Goal: Transaction & Acquisition: Obtain resource

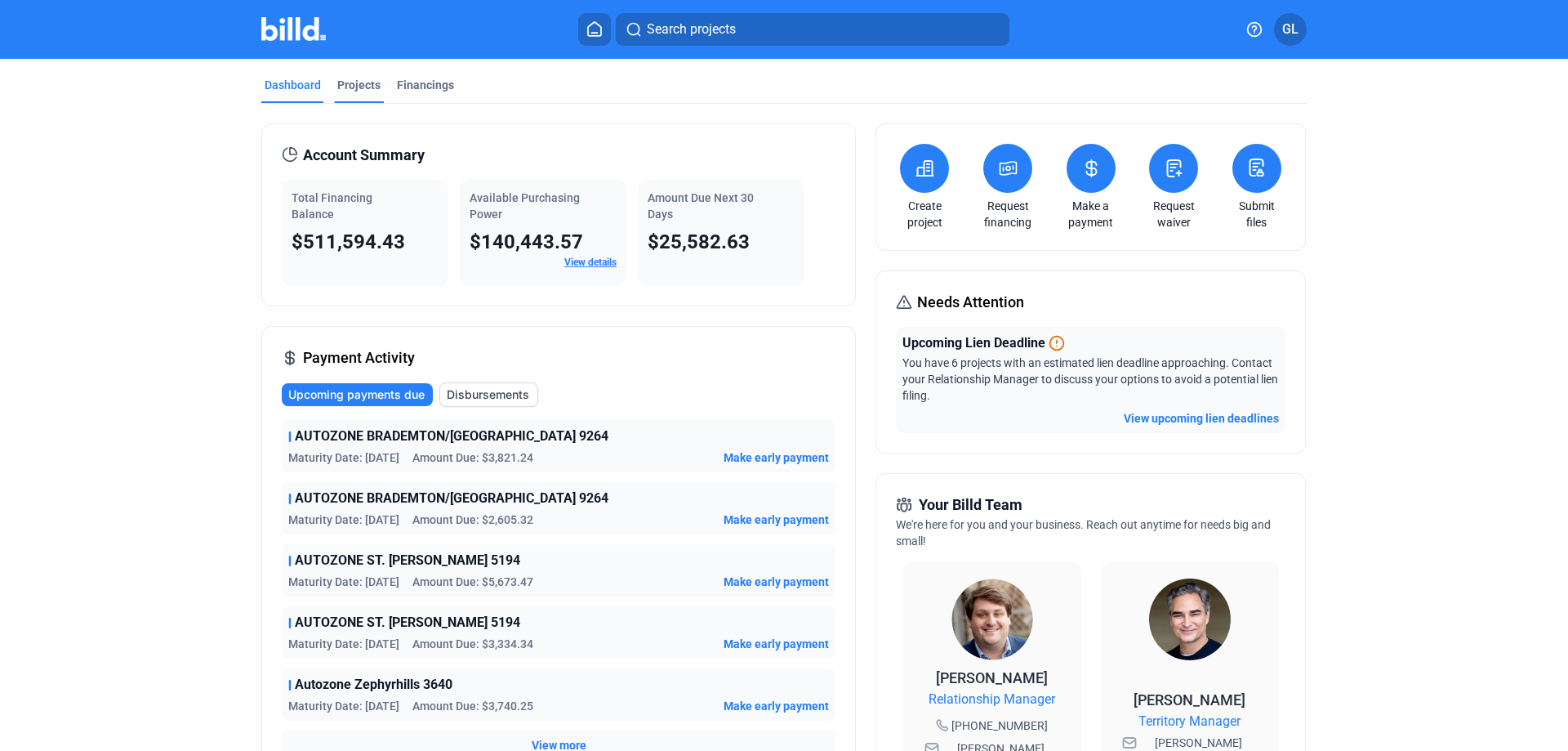
click at [343, 90] on div "Projects" at bounding box center [359, 86] width 44 height 17
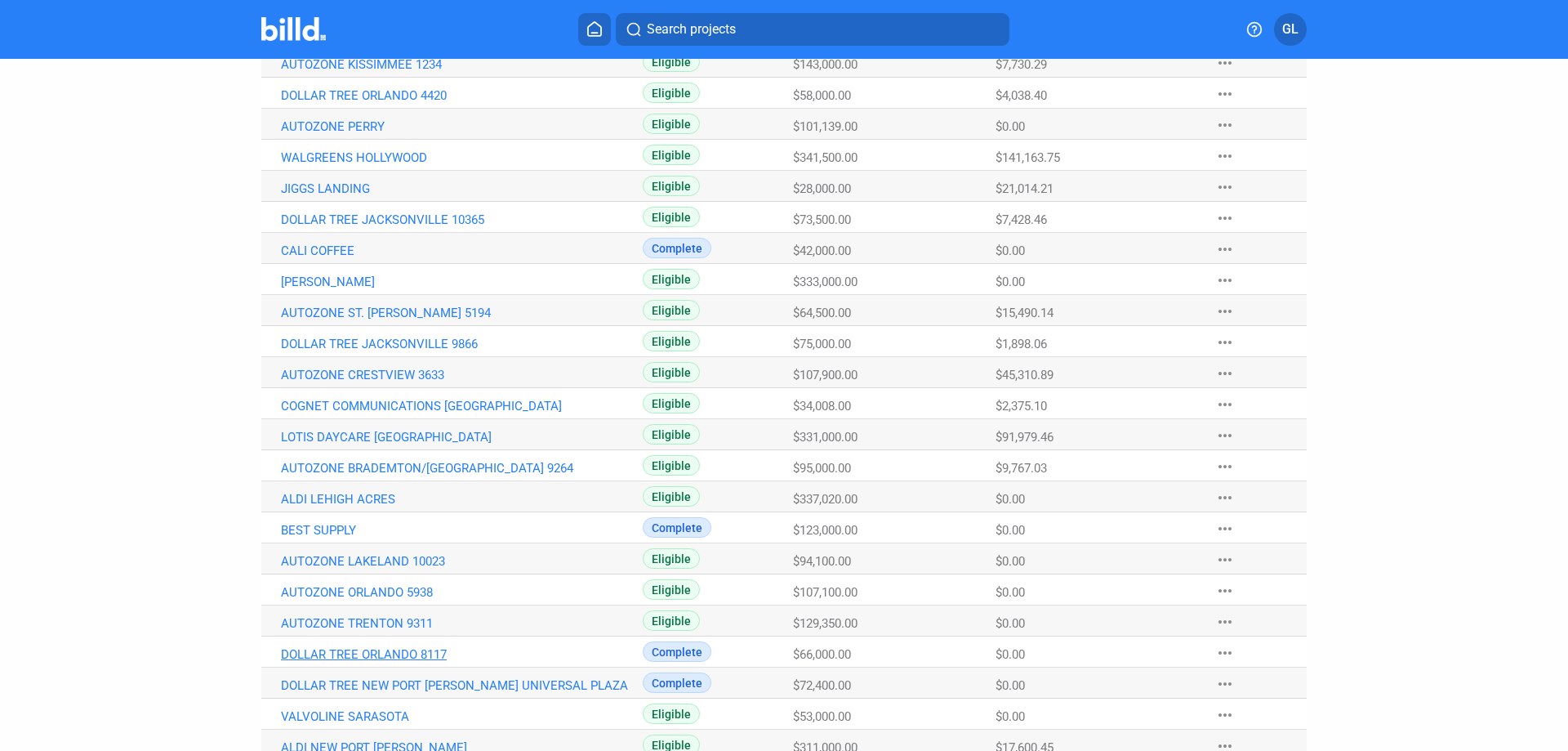
scroll to position [517, 0]
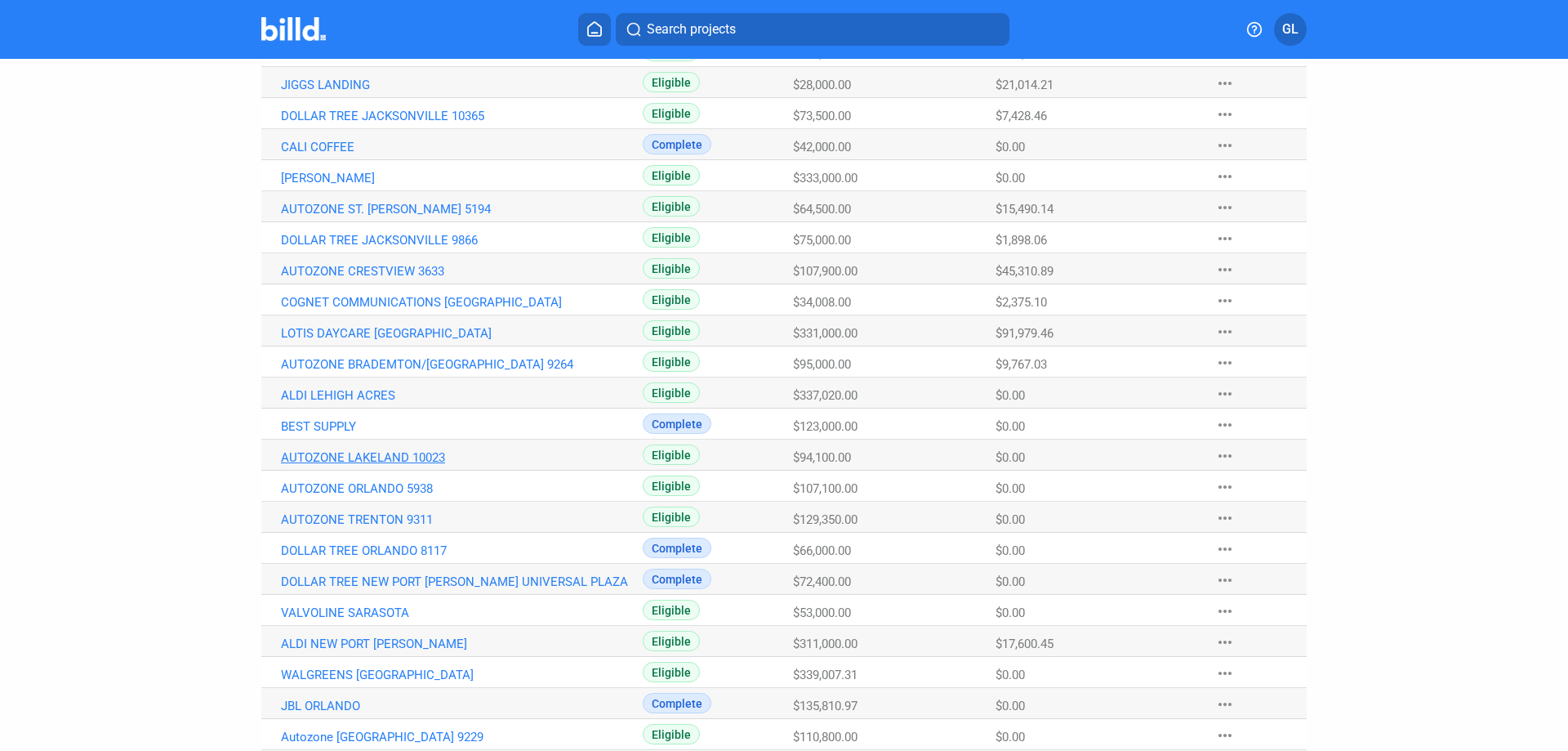
click at [355, 459] on link "AUTOZONE LAKELAND 10023" at bounding box center [462, 458] width 362 height 15
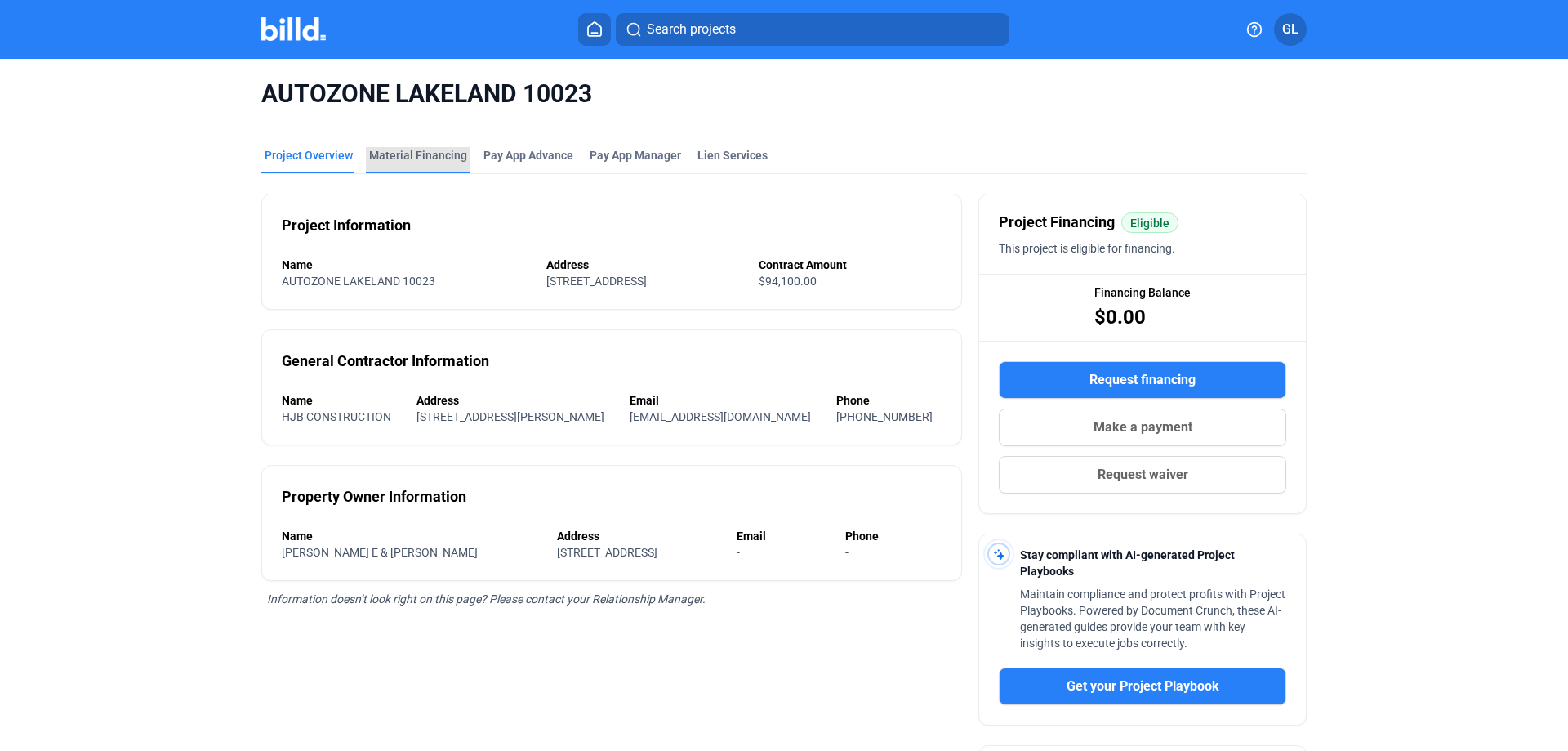
click at [422, 153] on div "Material Financing" at bounding box center [418, 155] width 98 height 17
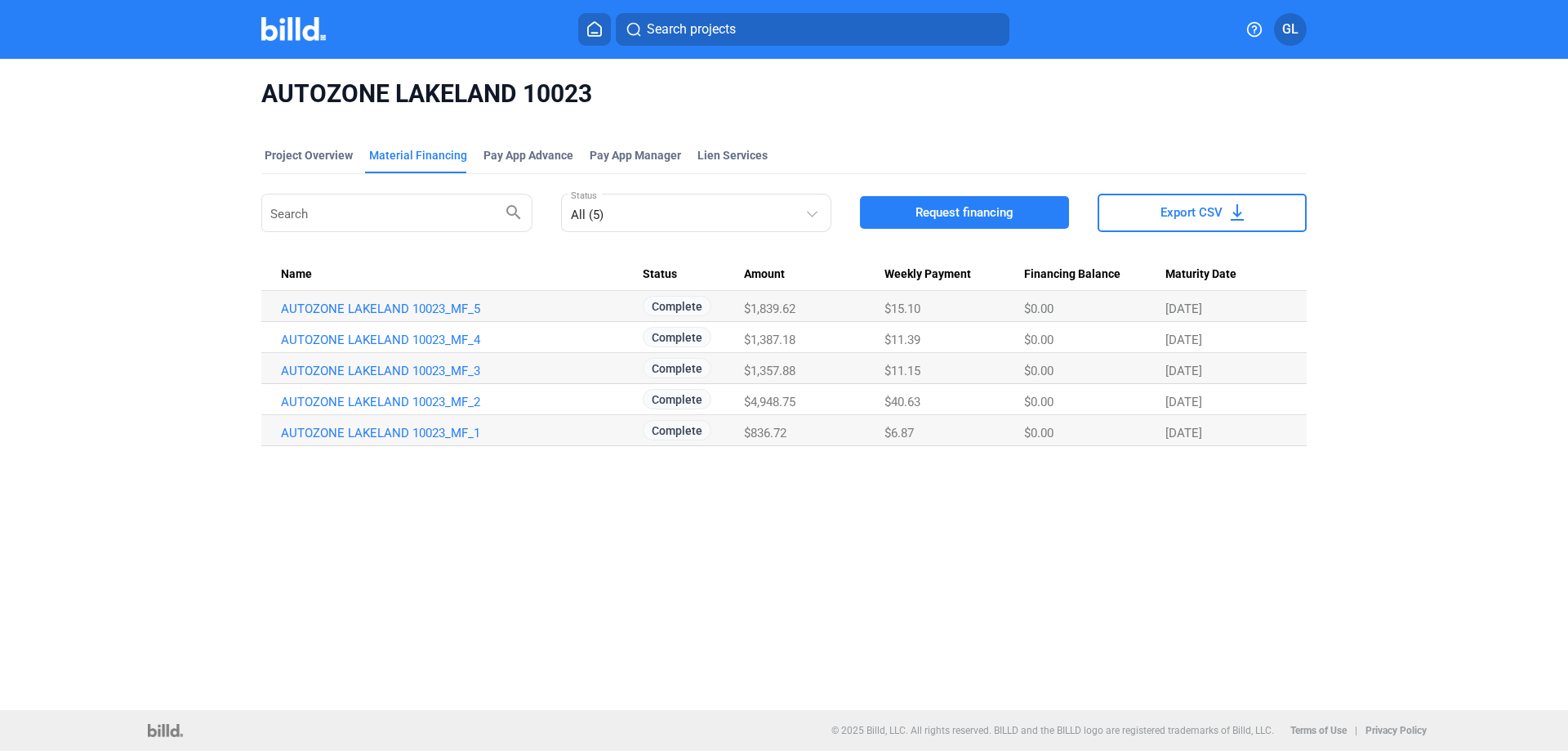
click at [963, 210] on span "Request financing" at bounding box center [964, 212] width 98 height 17
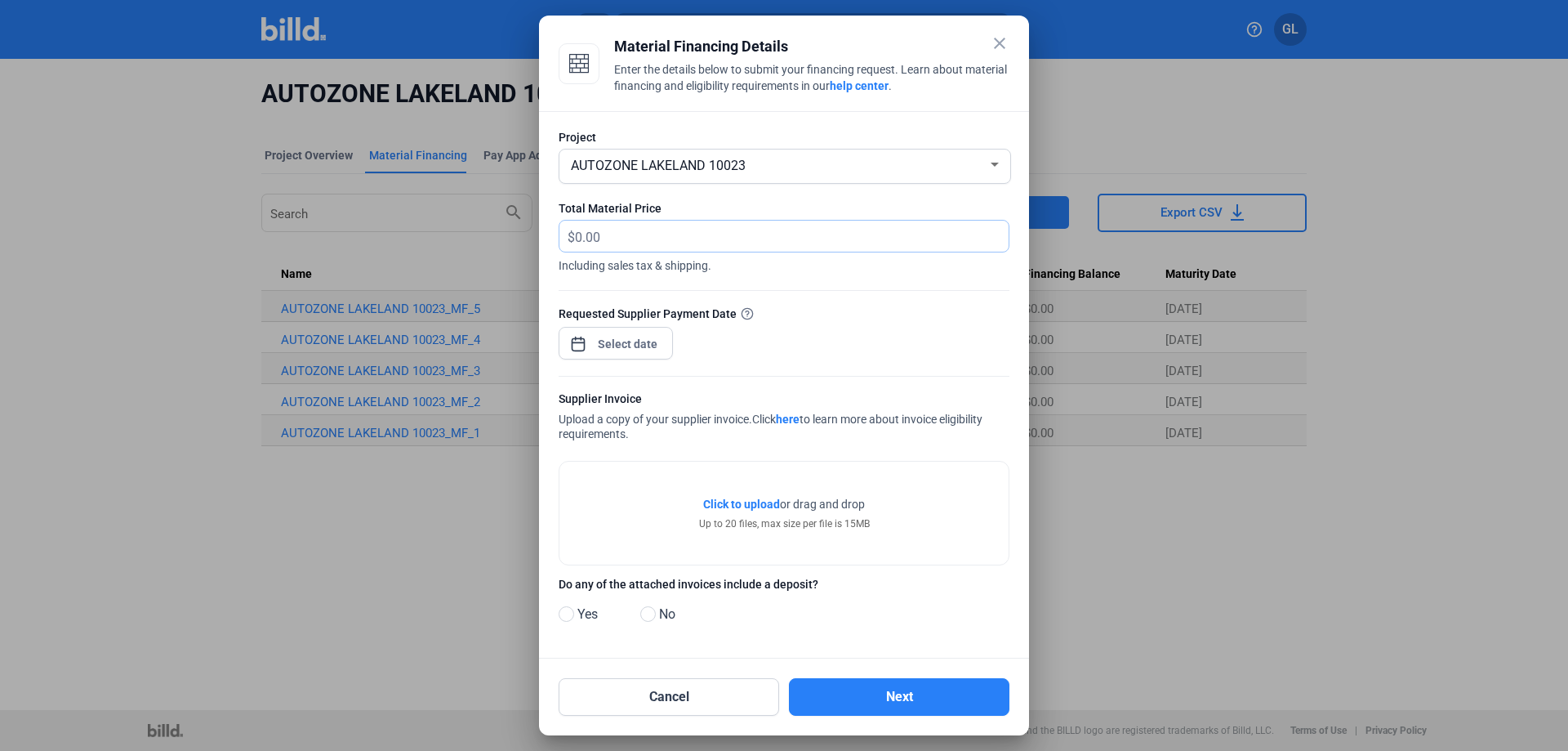
click at [641, 241] on input "text" at bounding box center [783, 236] width 415 height 32
click at [660, 229] on input "text" at bounding box center [792, 236] width 434 height 32
type input "3,694.81"
click at [650, 342] on div "close Material Financing Details Enter the details below to submit your financi…" at bounding box center [784, 375] width 1568 height 751
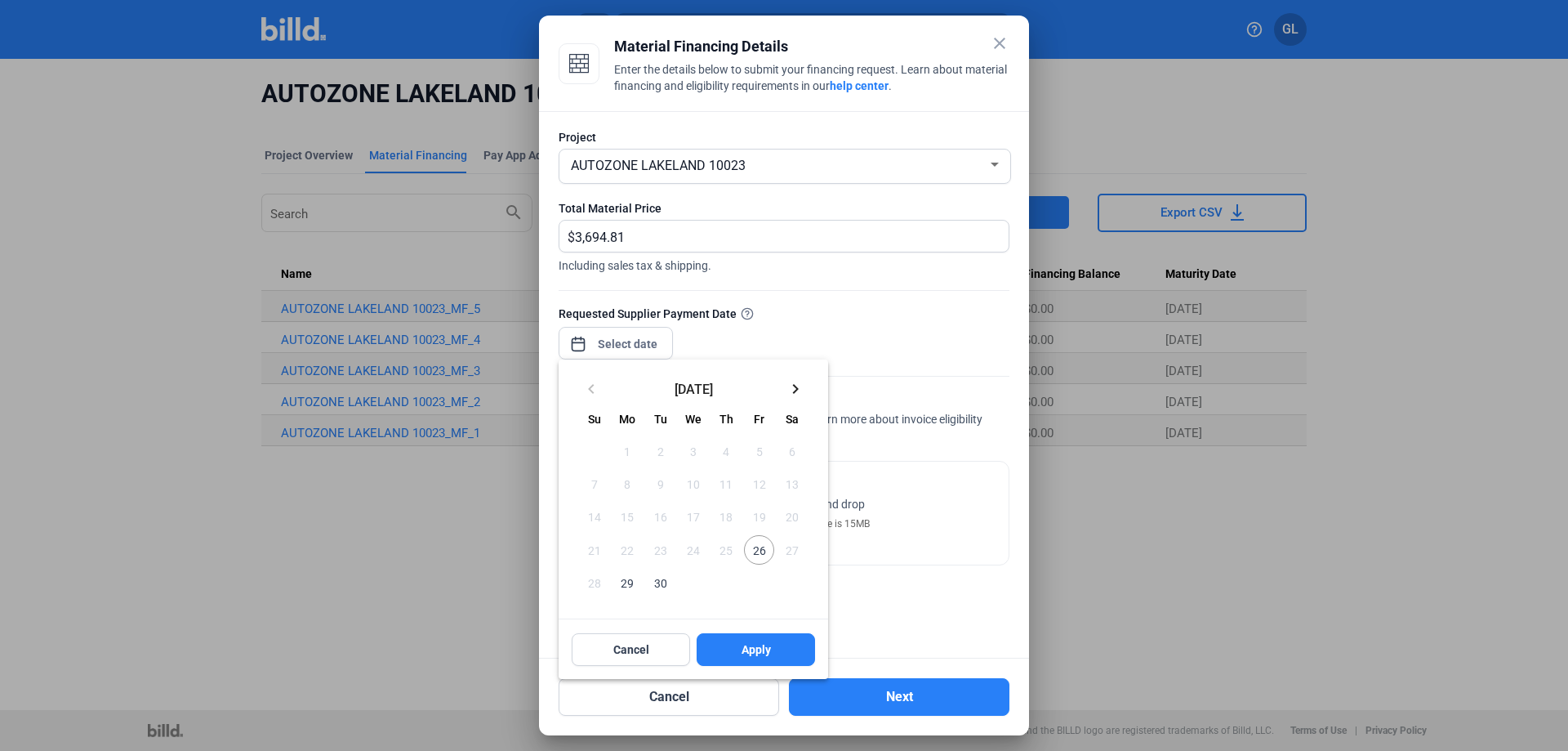
click at [765, 544] on span "26" at bounding box center [759, 550] width 30 height 30
click at [773, 639] on button "Apply" at bounding box center [756, 649] width 118 height 33
type input "[DATE]"
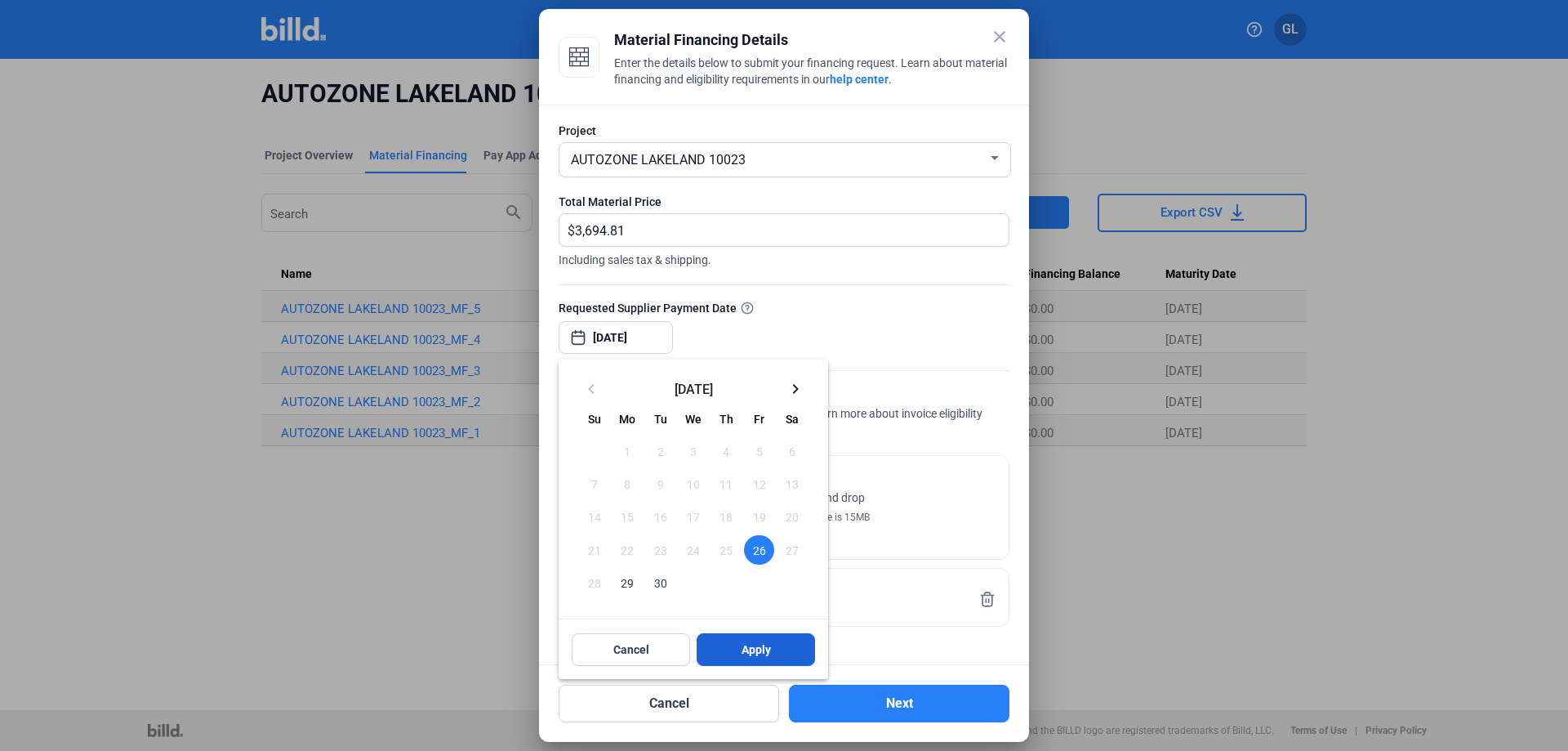
click at [762, 653] on span "Apply" at bounding box center [757, 650] width 30 height 17
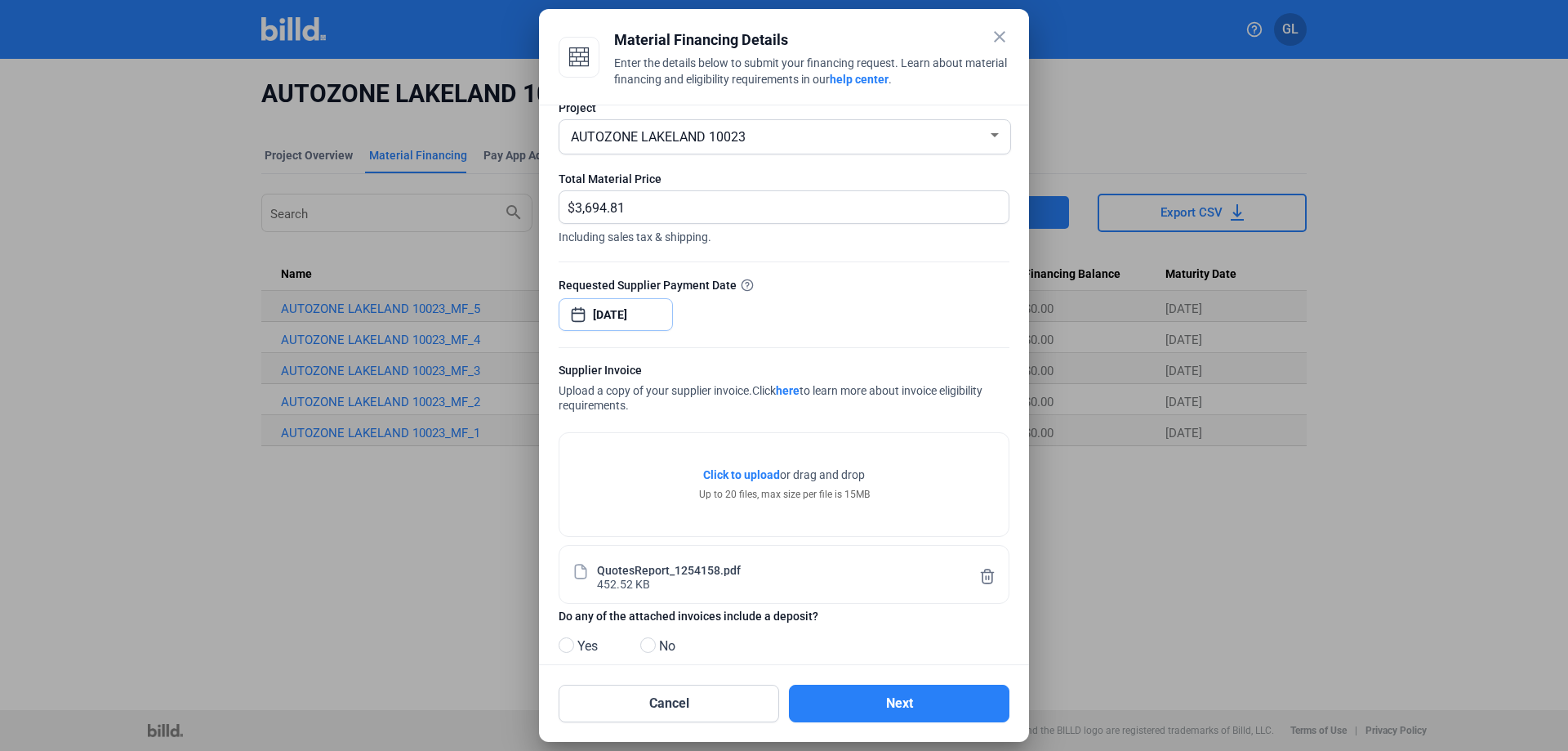
scroll to position [50, 0]
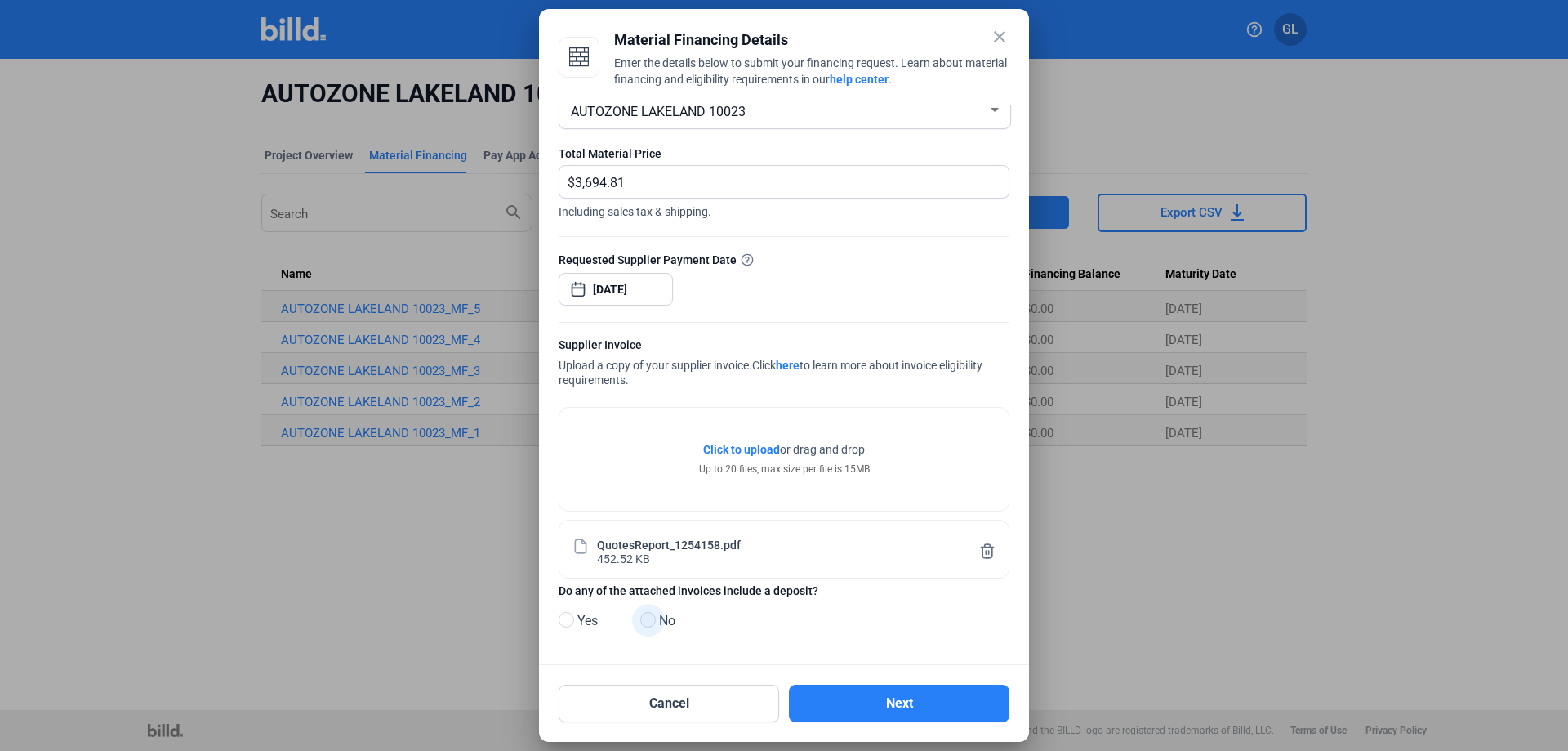
click at [648, 625] on span at bounding box center [648, 620] width 16 height 16
click at [648, 625] on input "No" at bounding box center [646, 620] width 12 height 12
radio input "true"
click at [909, 692] on button "Next" at bounding box center [899, 704] width 221 height 37
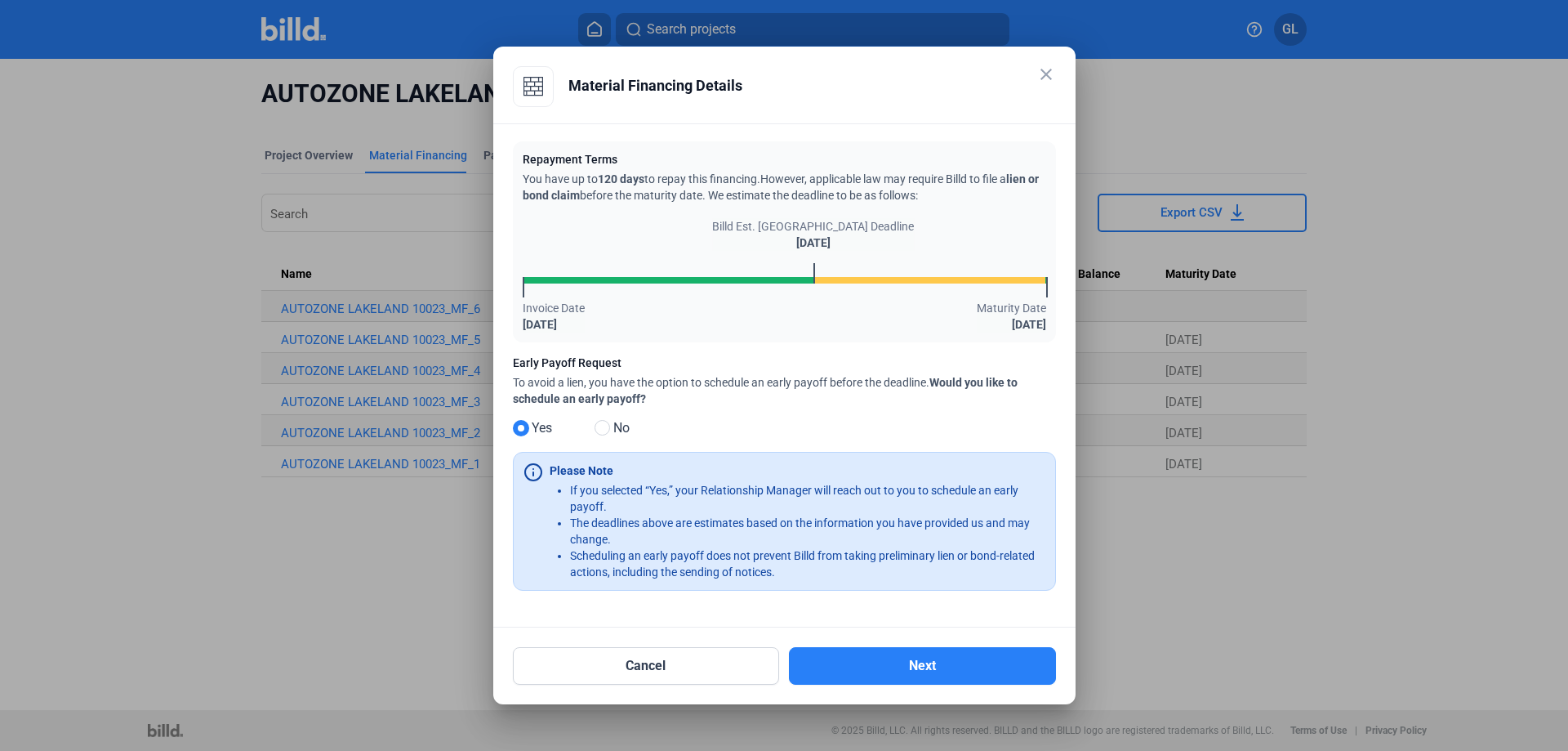
drag, startPoint x: 603, startPoint y: 425, endPoint x: 625, endPoint y: 436, distance: 24.6
click at [603, 425] on span at bounding box center [602, 427] width 16 height 16
click at [603, 425] on input "No" at bounding box center [600, 428] width 12 height 12
radio input "true"
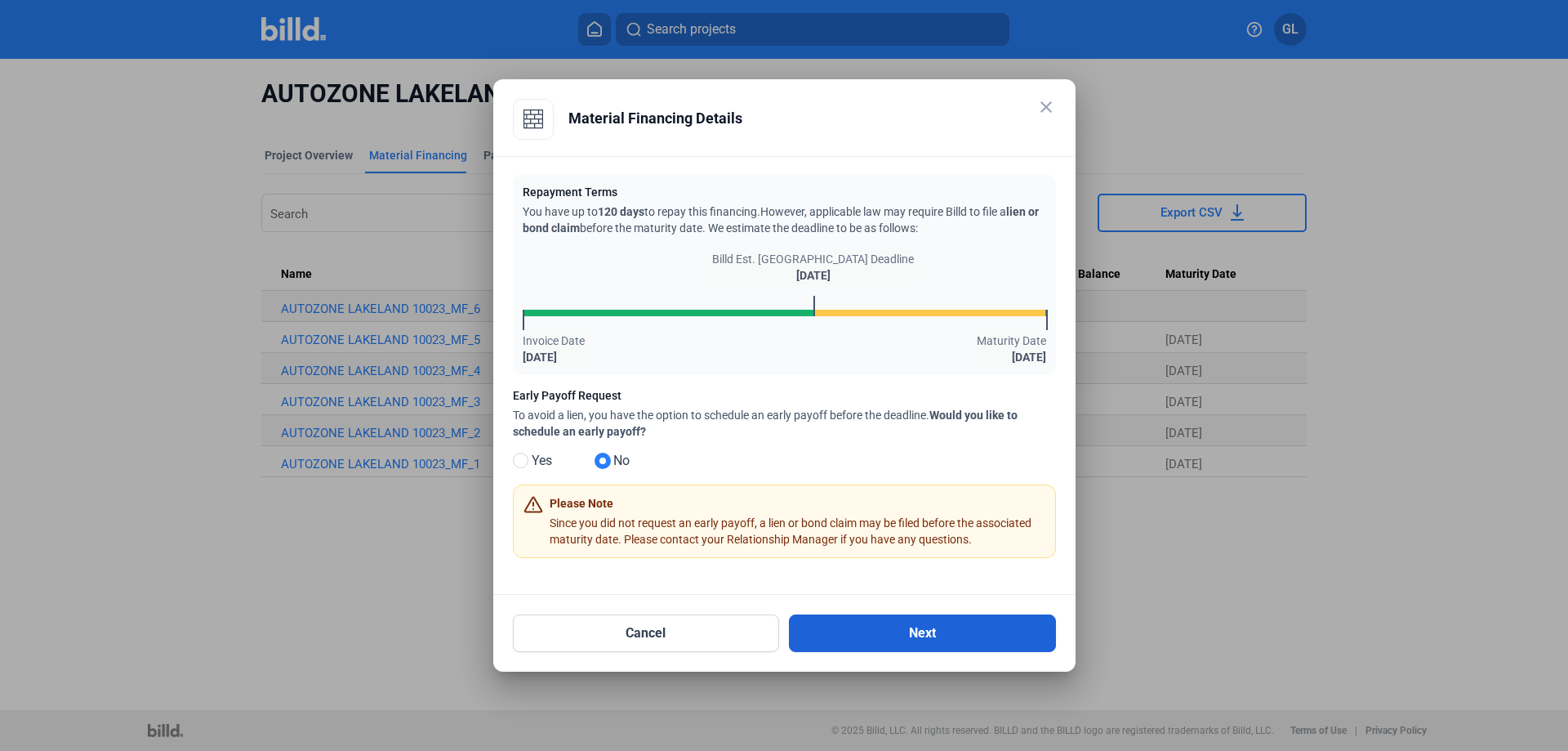
click at [940, 625] on button "Next" at bounding box center [922, 633] width 267 height 37
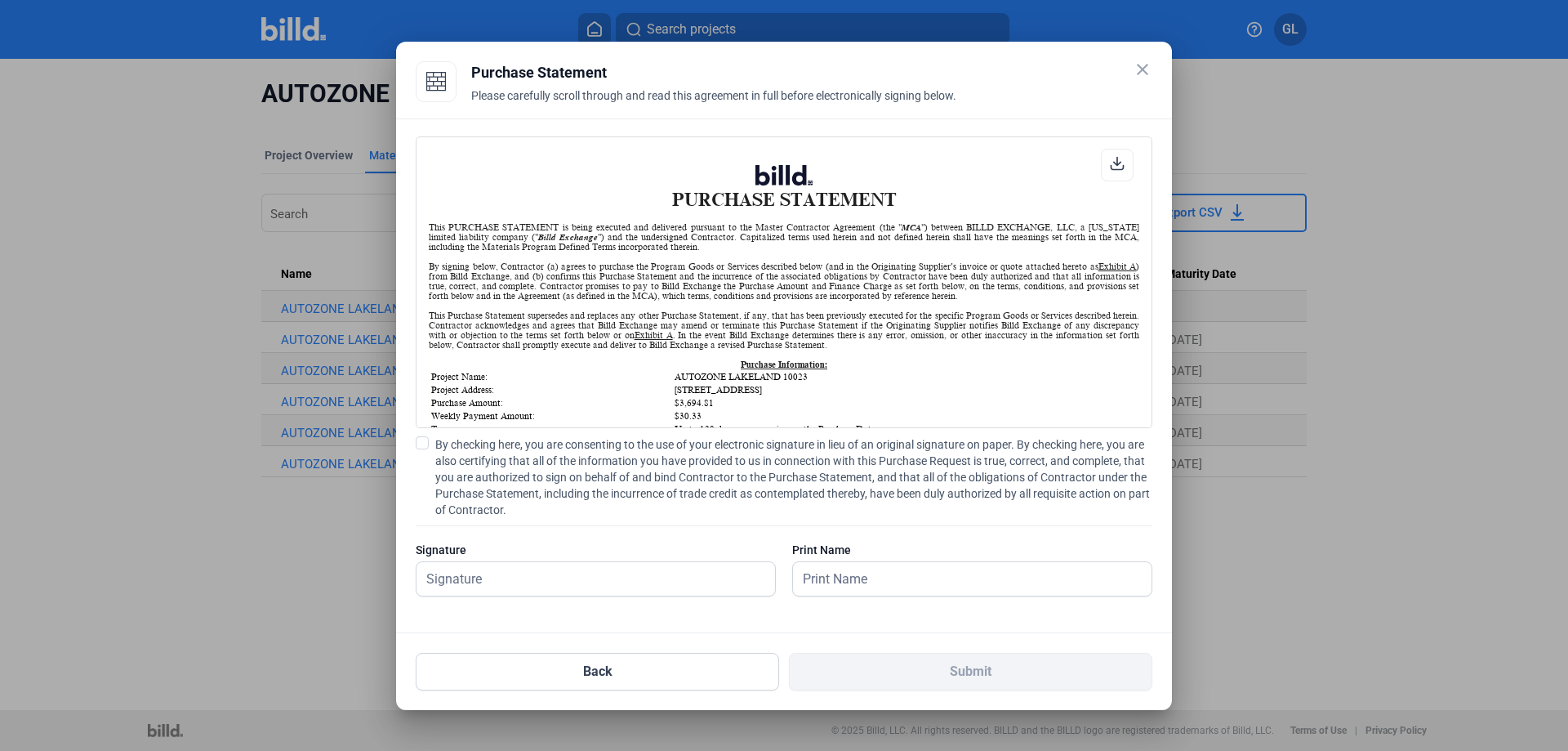
scroll to position [1, 0]
click at [425, 443] on span at bounding box center [422, 443] width 13 height 13
click at [0, 0] on input "By checking here, you are consenting to the use of your electronic signature in…" at bounding box center [0, 0] width 0 height 0
click at [475, 574] on input "text" at bounding box center [587, 579] width 341 height 34
type input "[PERSON_NAME]"
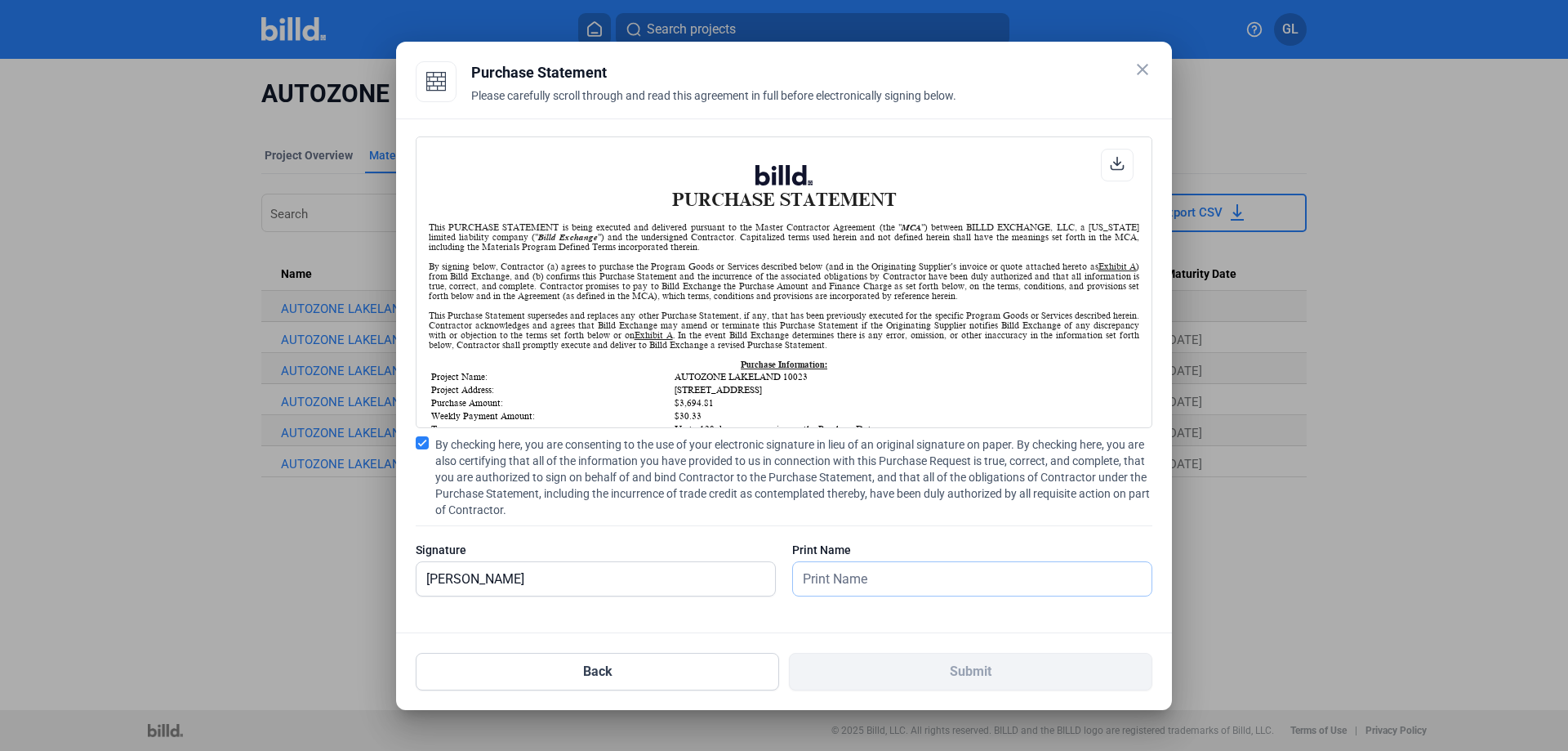
type input "[PERSON_NAME]"
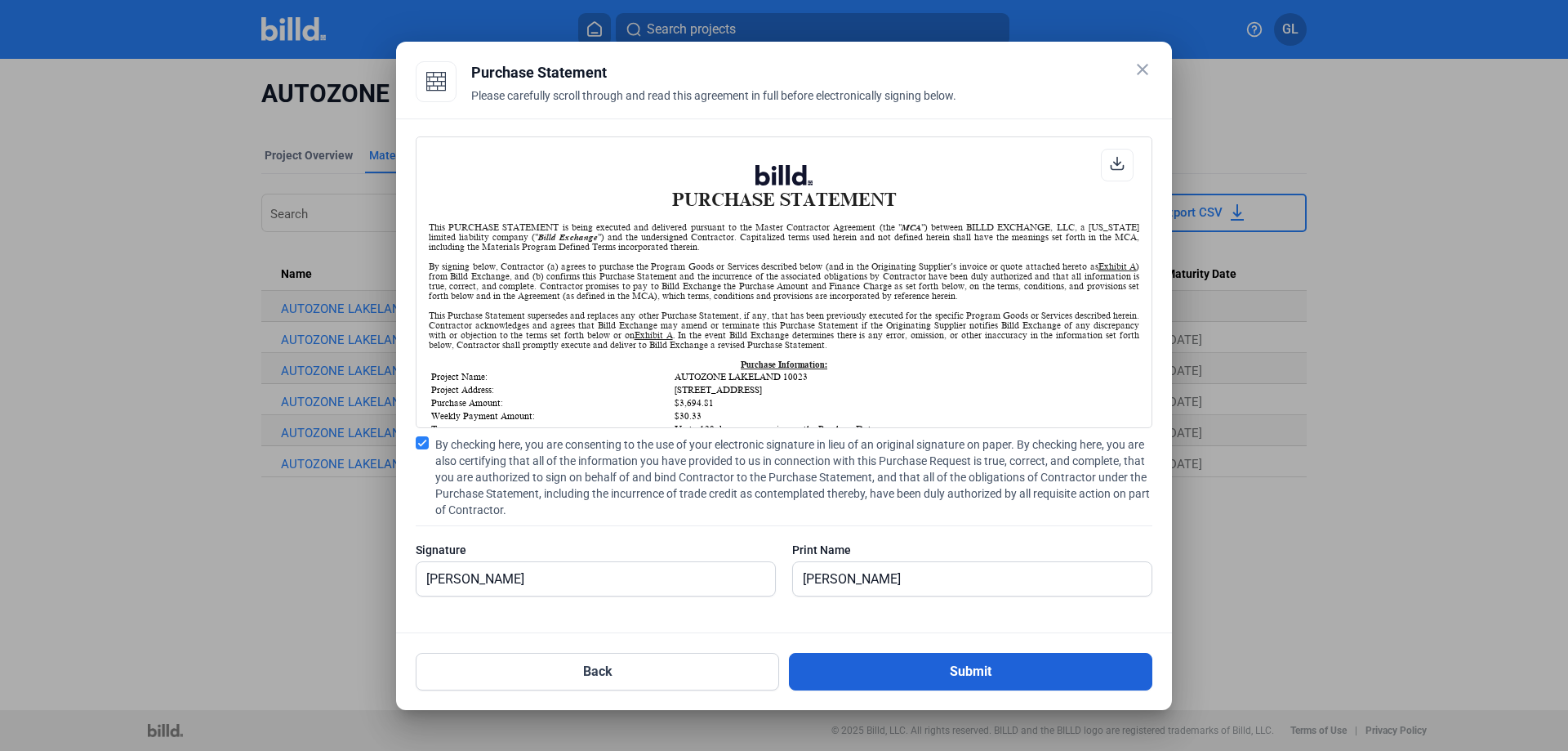
click at [973, 668] on button "Submit" at bounding box center [971, 671] width 364 height 37
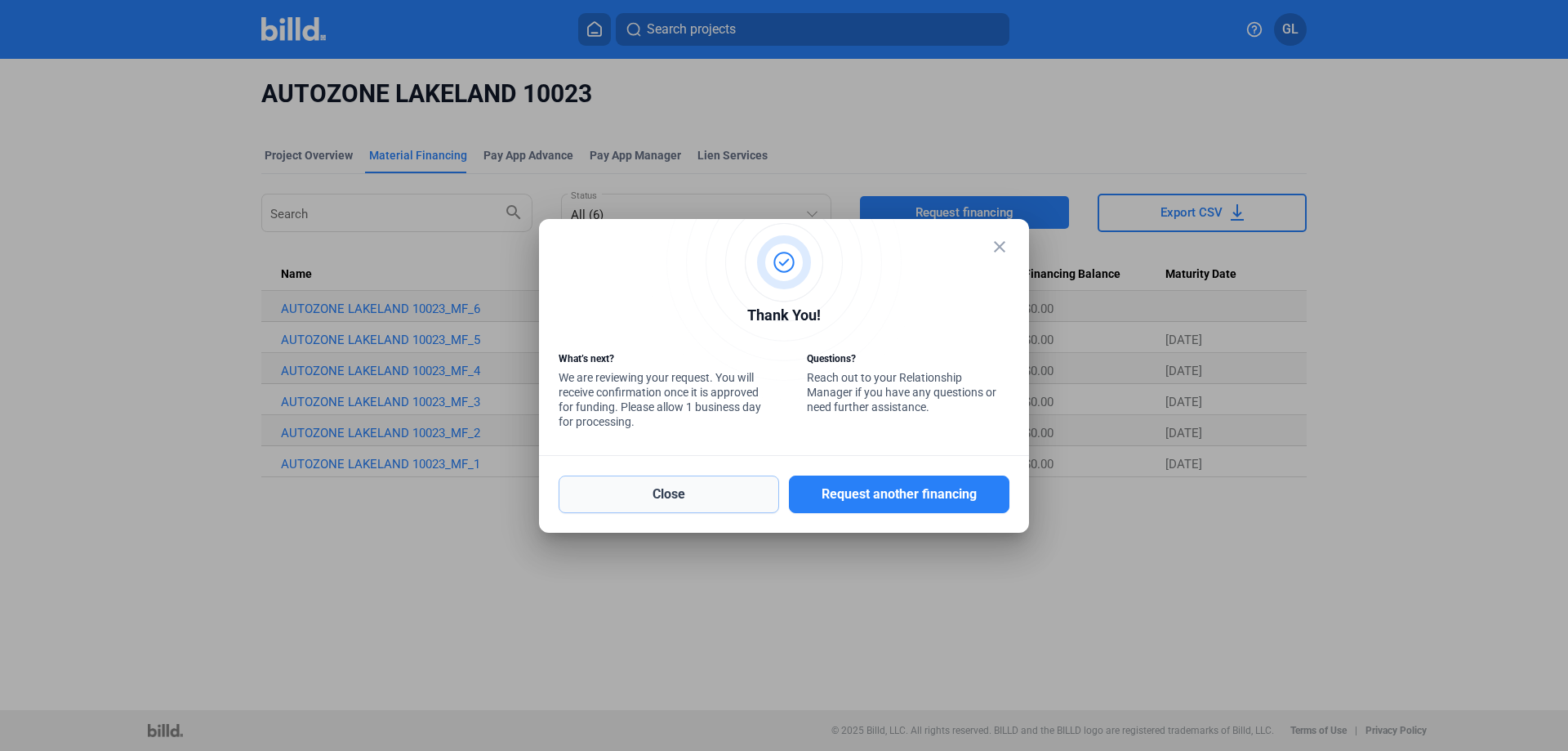
click at [658, 494] on button "Close" at bounding box center [668, 494] width 221 height 37
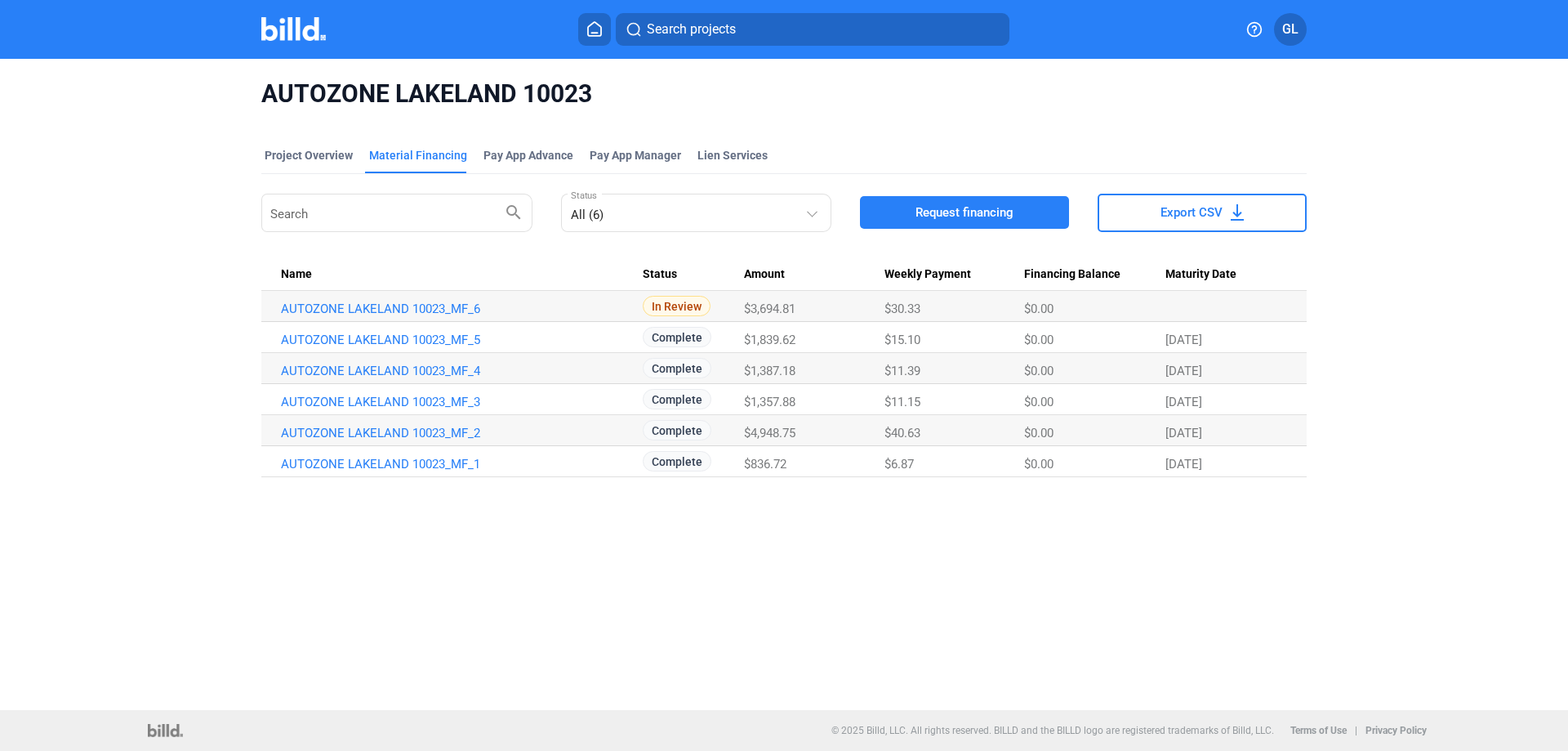
click at [291, 31] on img at bounding box center [293, 28] width 64 height 23
